Goal: Check status: Check status

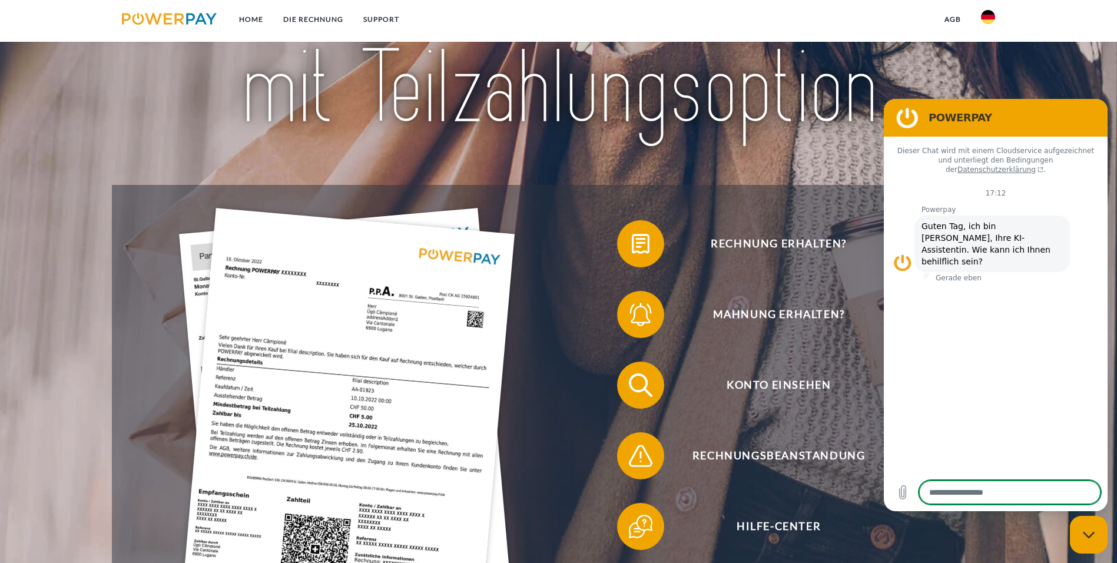
scroll to position [177, 0]
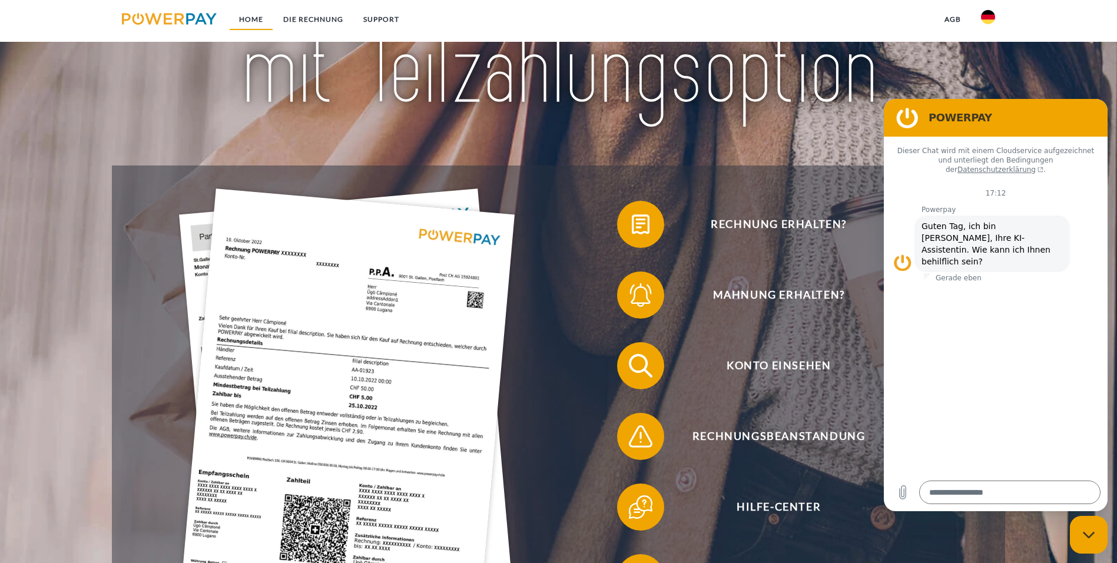
click at [249, 23] on link "Home" at bounding box center [251, 19] width 44 height 21
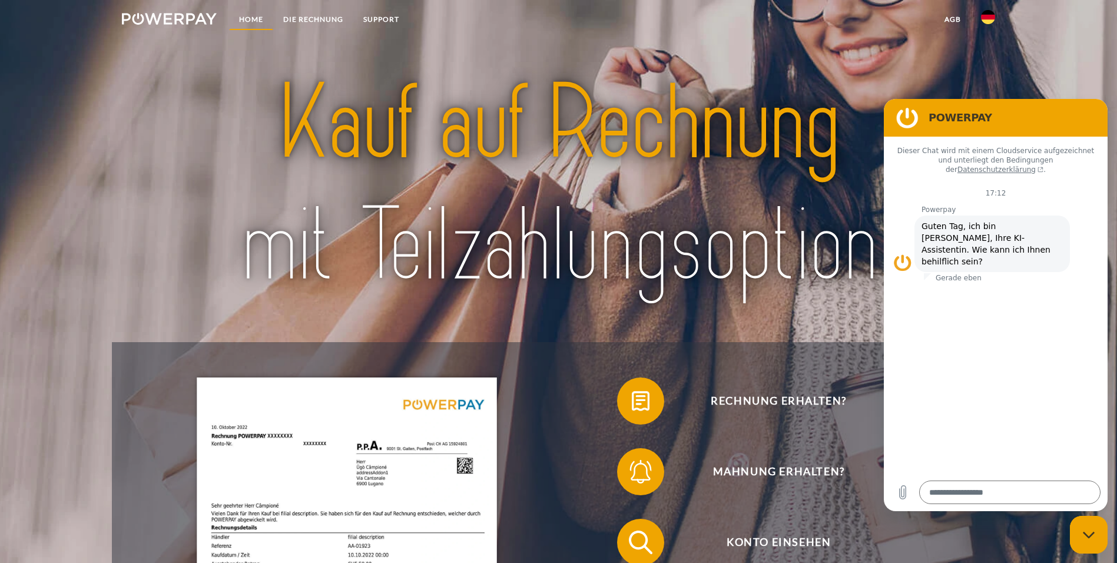
click at [253, 18] on link "Home" at bounding box center [251, 19] width 44 height 21
click at [319, 14] on link "DIE RECHNUNG" at bounding box center [313, 19] width 80 height 21
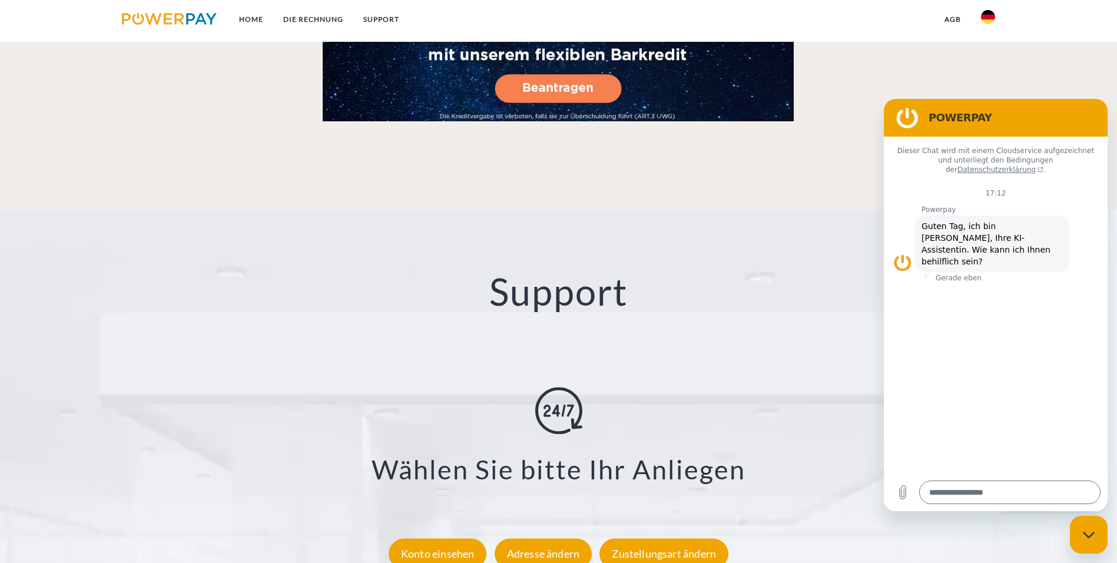
scroll to position [2010, 0]
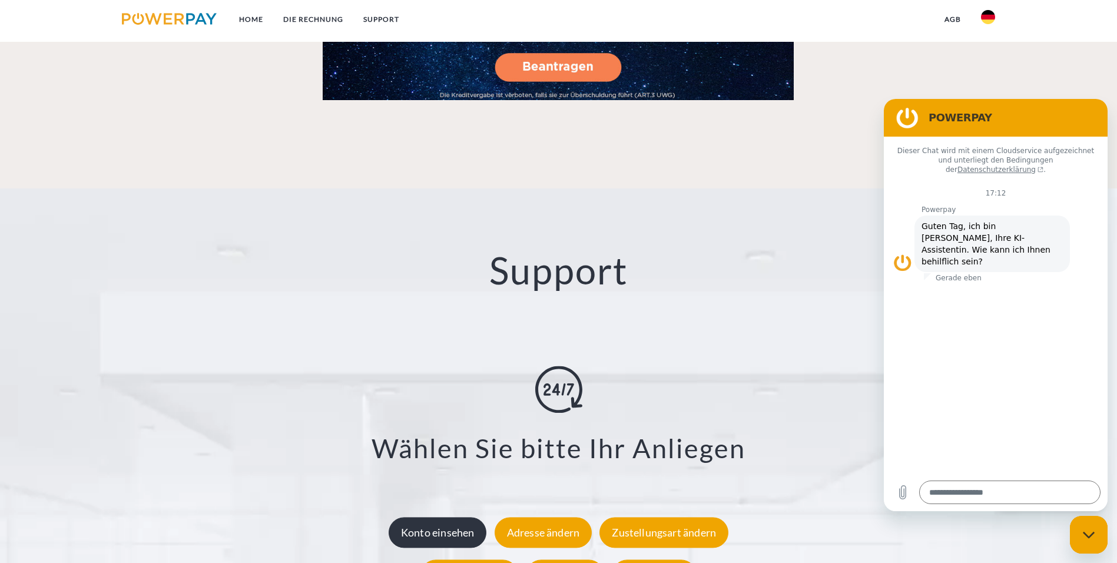
click at [425, 517] on div "Konto einsehen" at bounding box center [438, 532] width 98 height 31
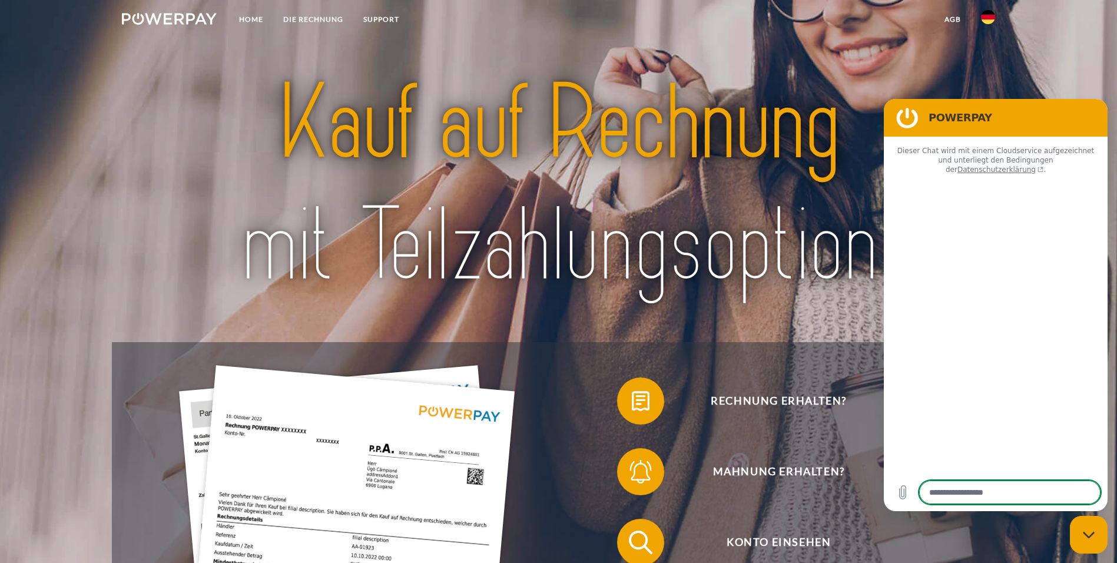
type textarea "*"
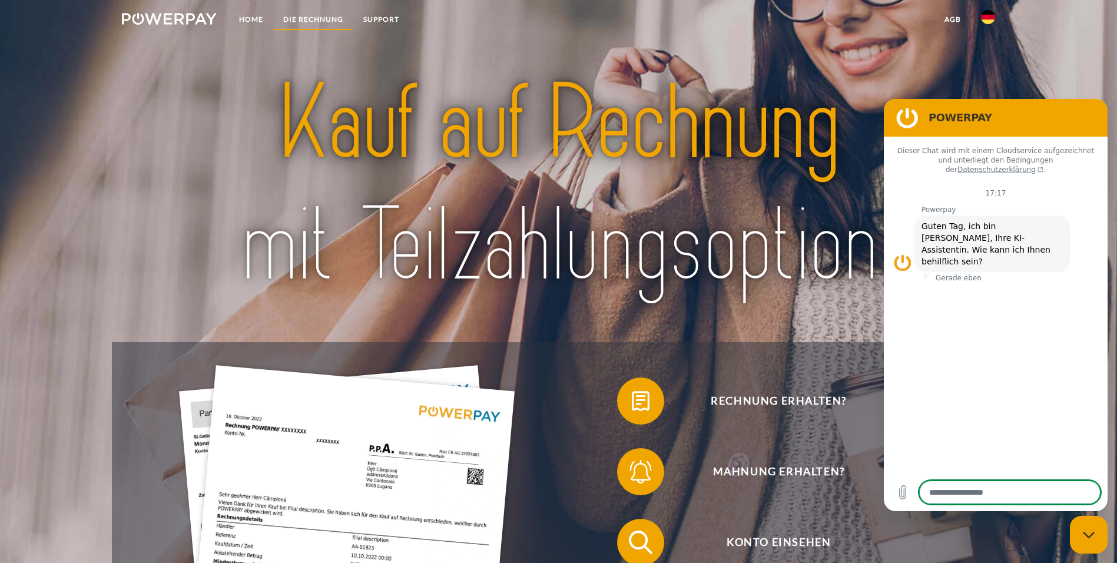
click at [316, 14] on link "DIE RECHNUNG" at bounding box center [313, 19] width 80 height 21
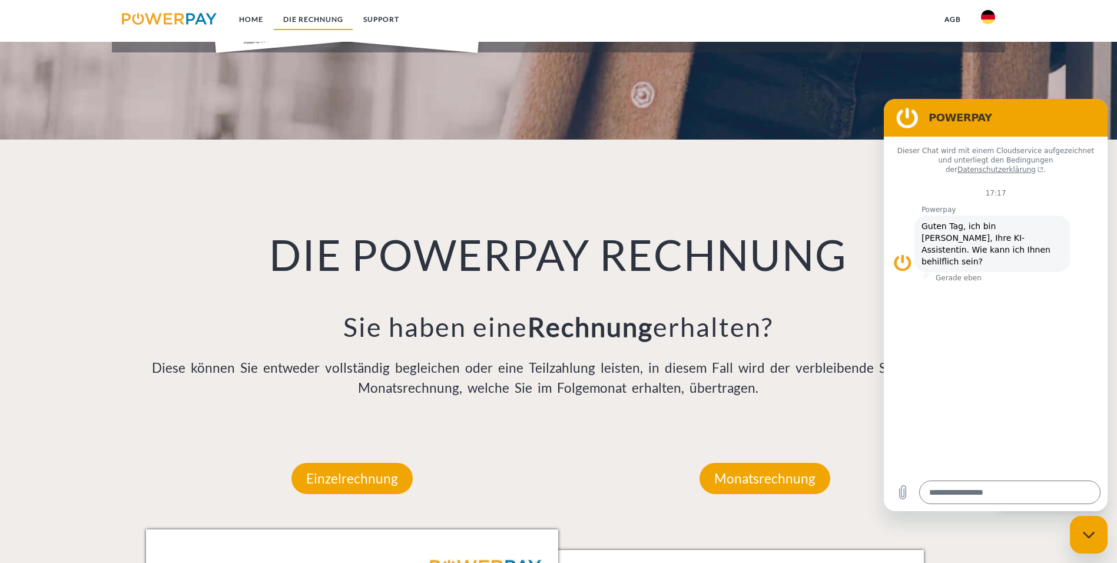
scroll to position [773, 0]
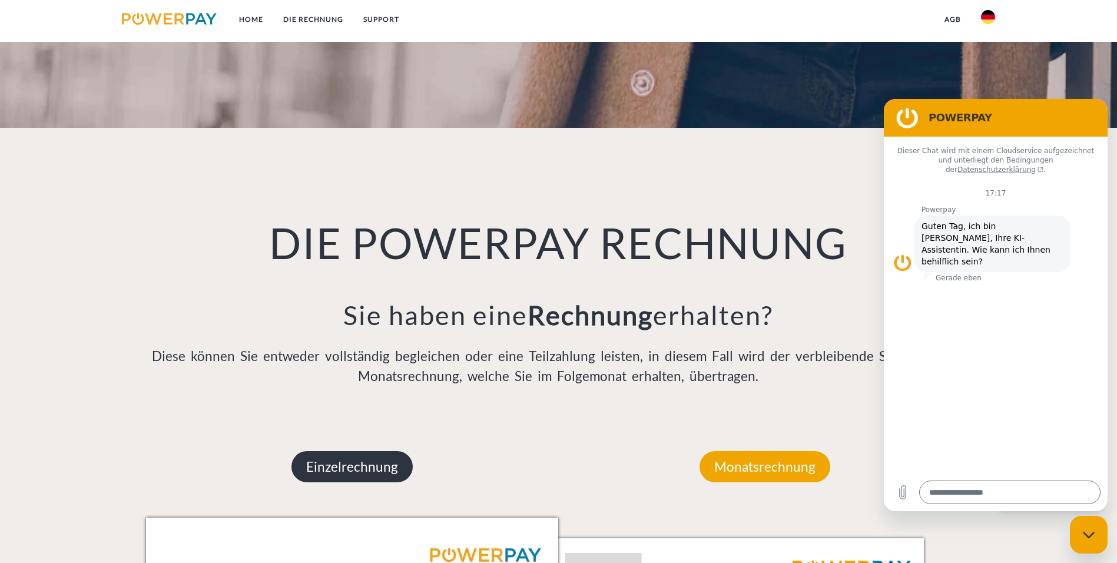
click at [327, 451] on p "Einzelrechnung" at bounding box center [352, 467] width 121 height 32
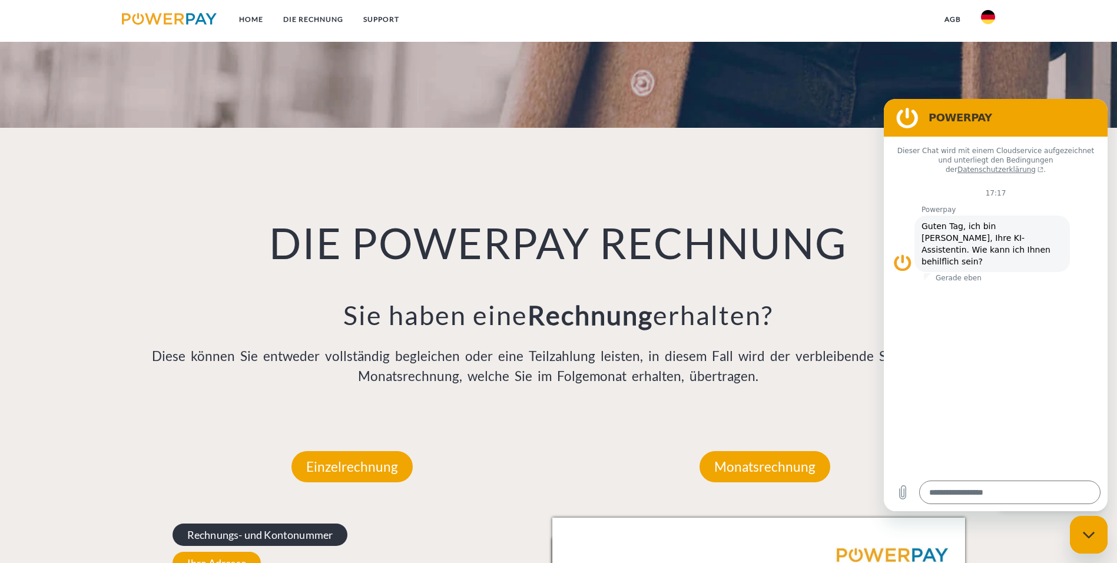
click at [279, 524] on span "Rechnungs- und Kontonummer" at bounding box center [261, 535] width 176 height 22
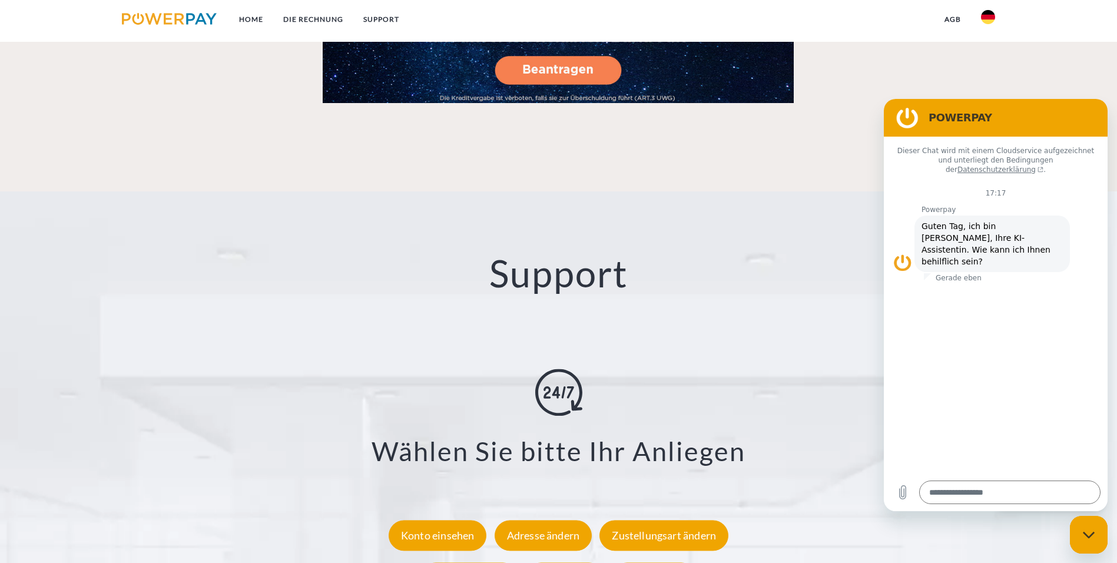
scroll to position [2010, 0]
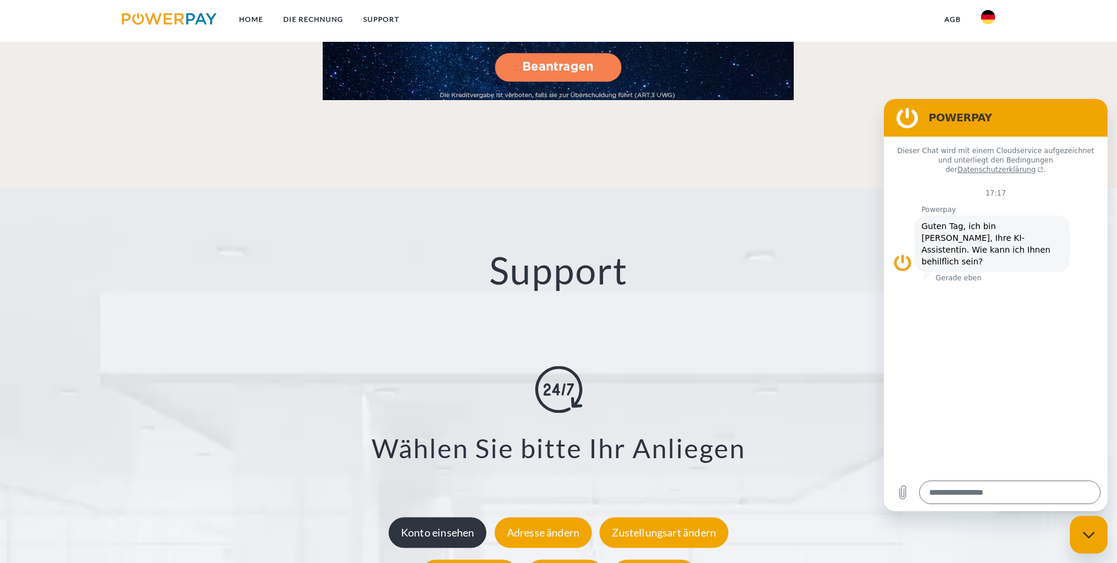
click at [440, 517] on div "Konto einsehen" at bounding box center [438, 532] width 98 height 31
